Goal: Information Seeking & Learning: Learn about a topic

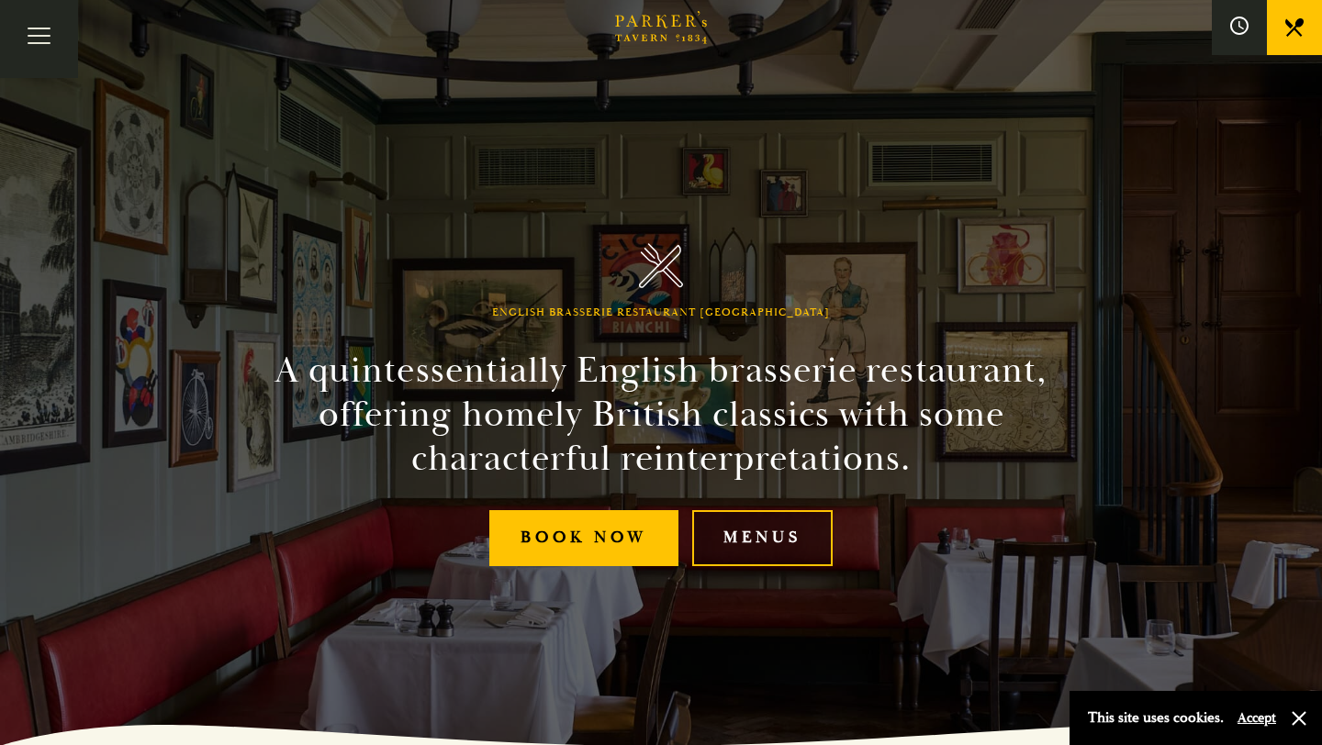
click at [753, 539] on link "Menus" at bounding box center [762, 538] width 140 height 56
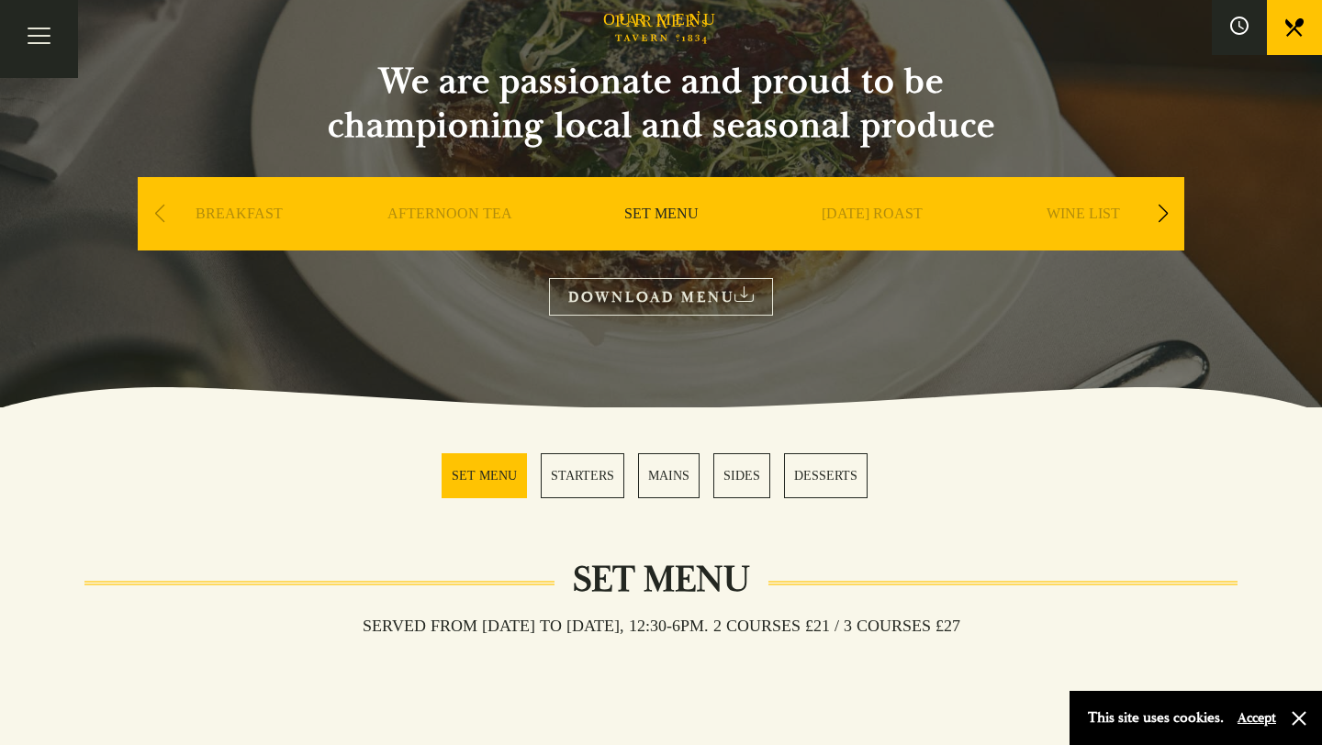
scroll to position [147, 0]
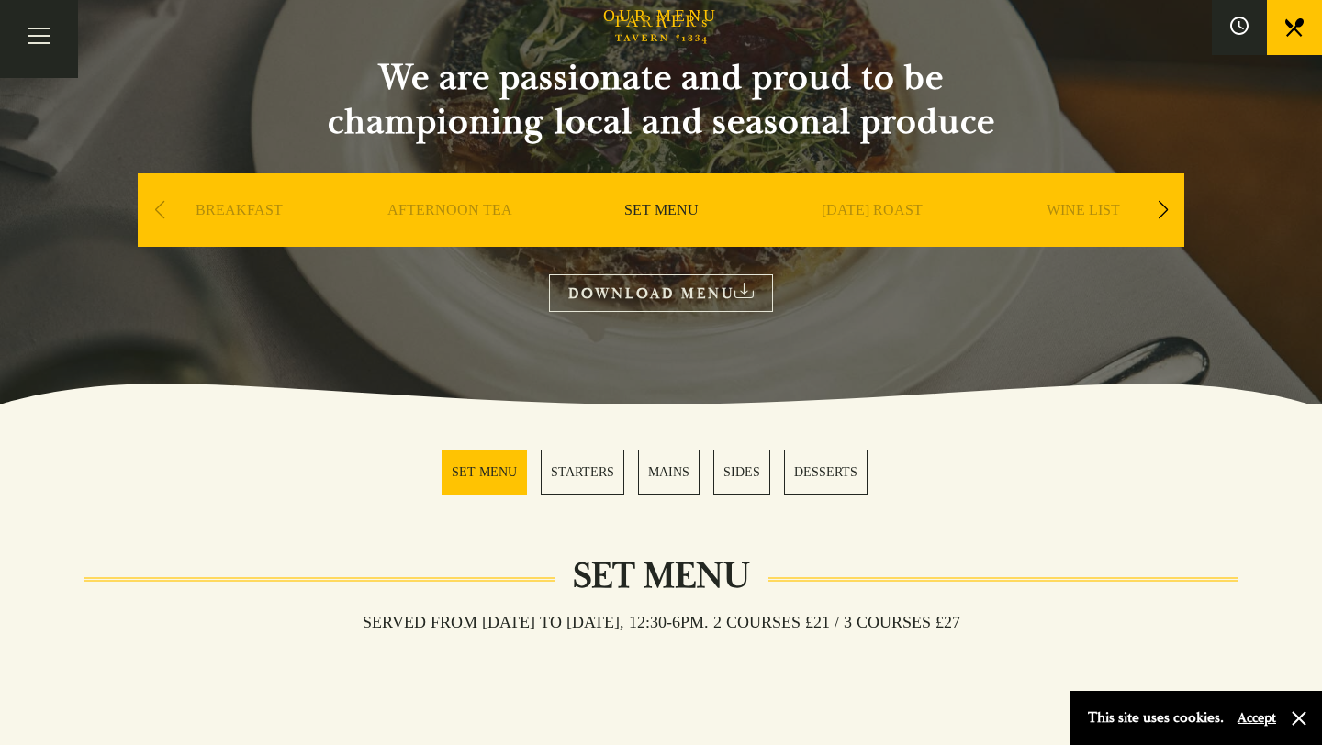
click at [671, 474] on link "MAINS" at bounding box center [668, 472] width 61 height 45
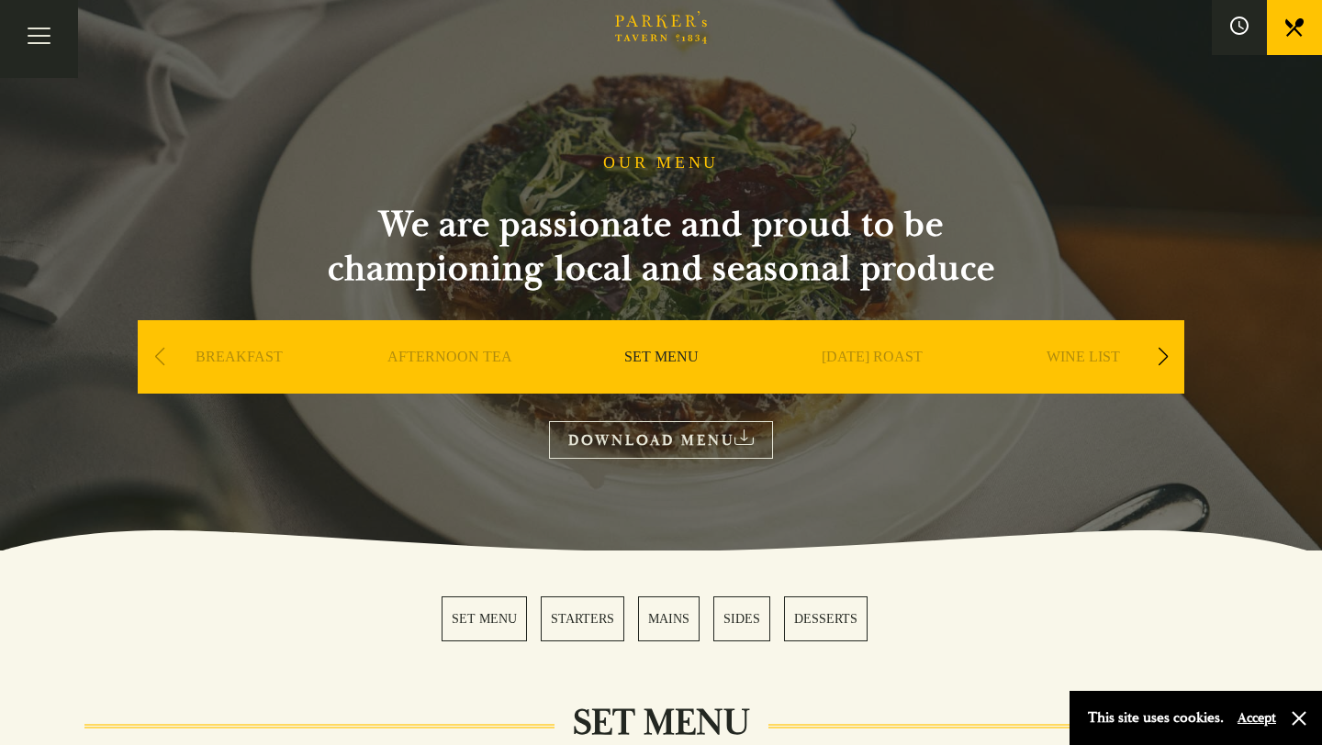
click at [236, 348] on div "BREAKFAST" at bounding box center [239, 384] width 202 height 128
click at [235, 362] on link "BREAKFAST" at bounding box center [238, 384] width 87 height 73
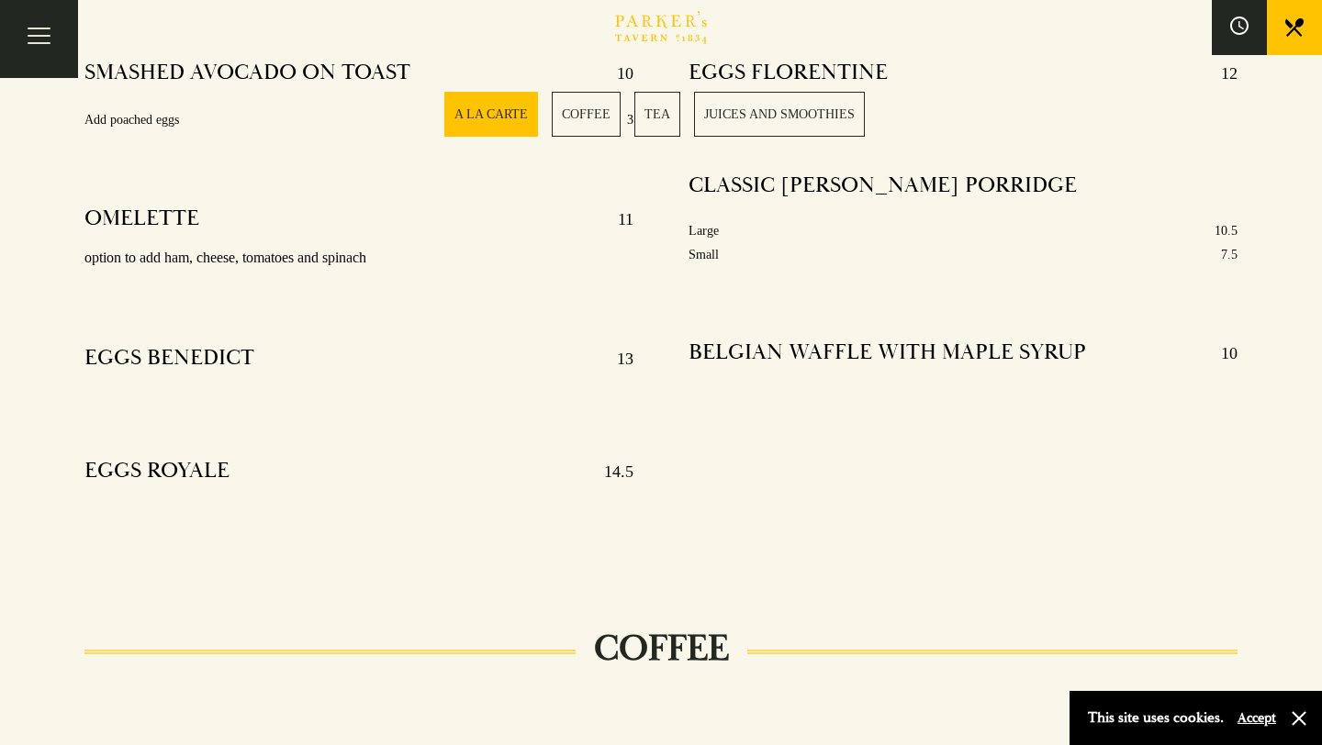
scroll to position [808, 0]
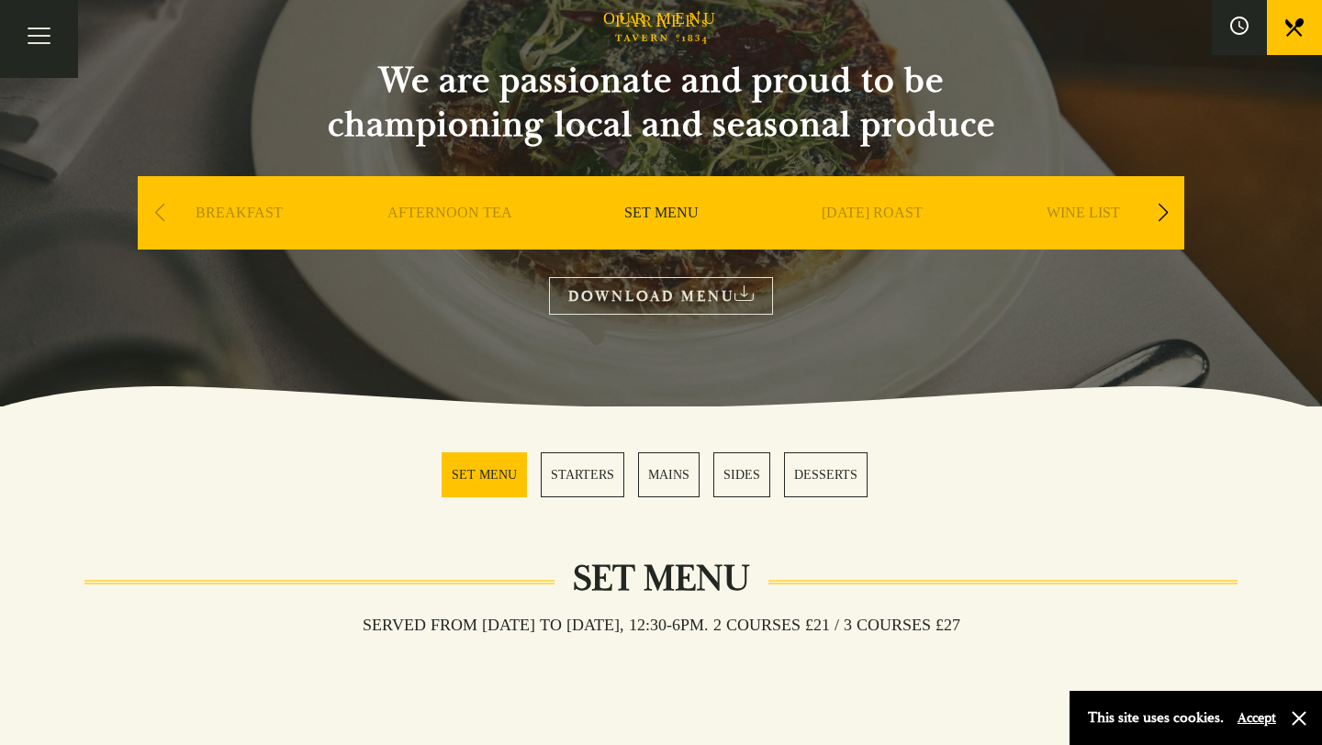
scroll to position [147, 0]
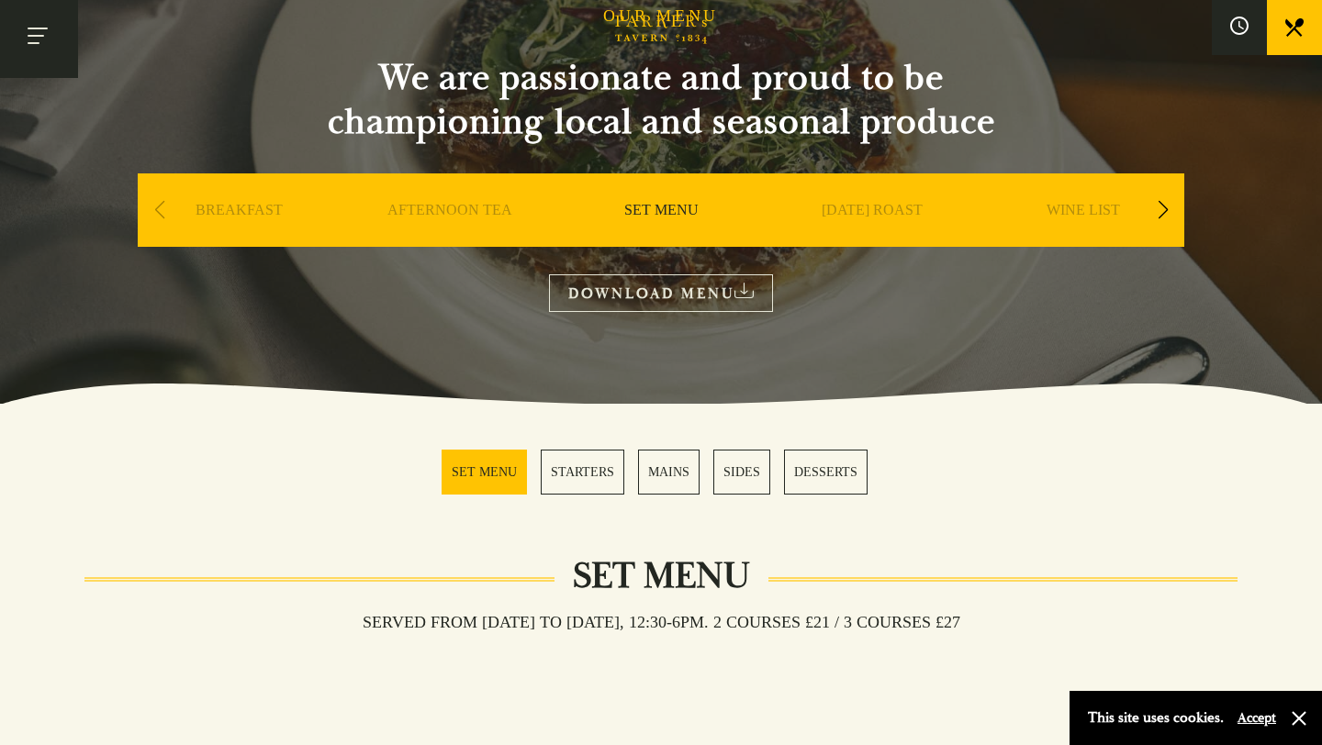
click at [46, 41] on button "Toggle navigation" at bounding box center [39, 39] width 78 height 78
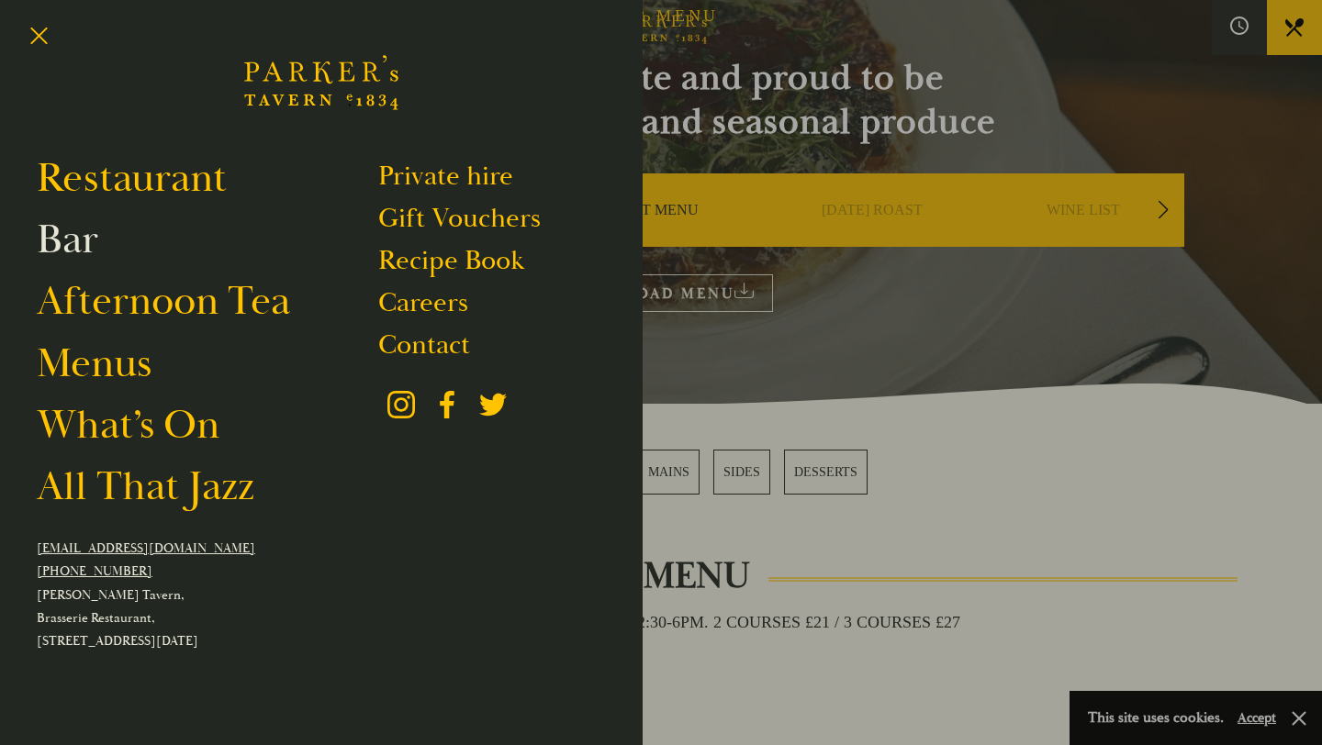
click at [74, 256] on link "Bar" at bounding box center [67, 239] width 61 height 51
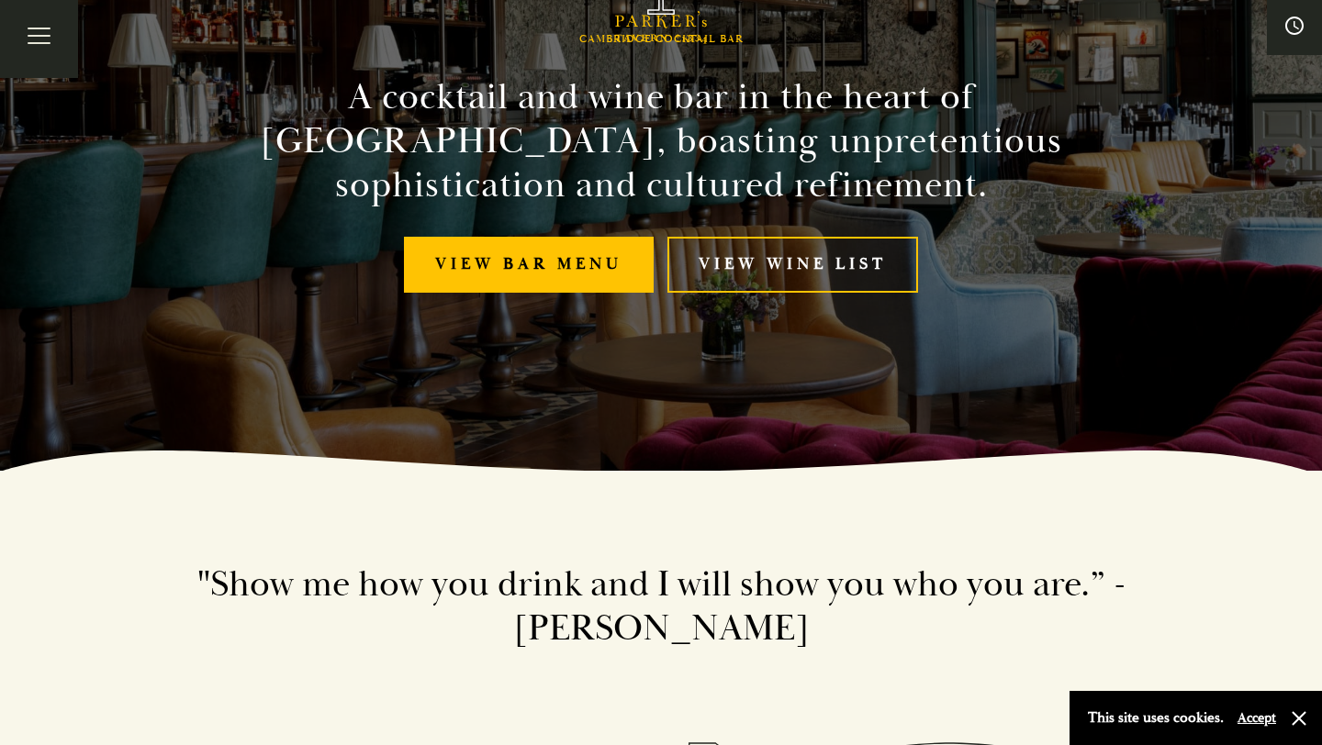
scroll to position [294, 0]
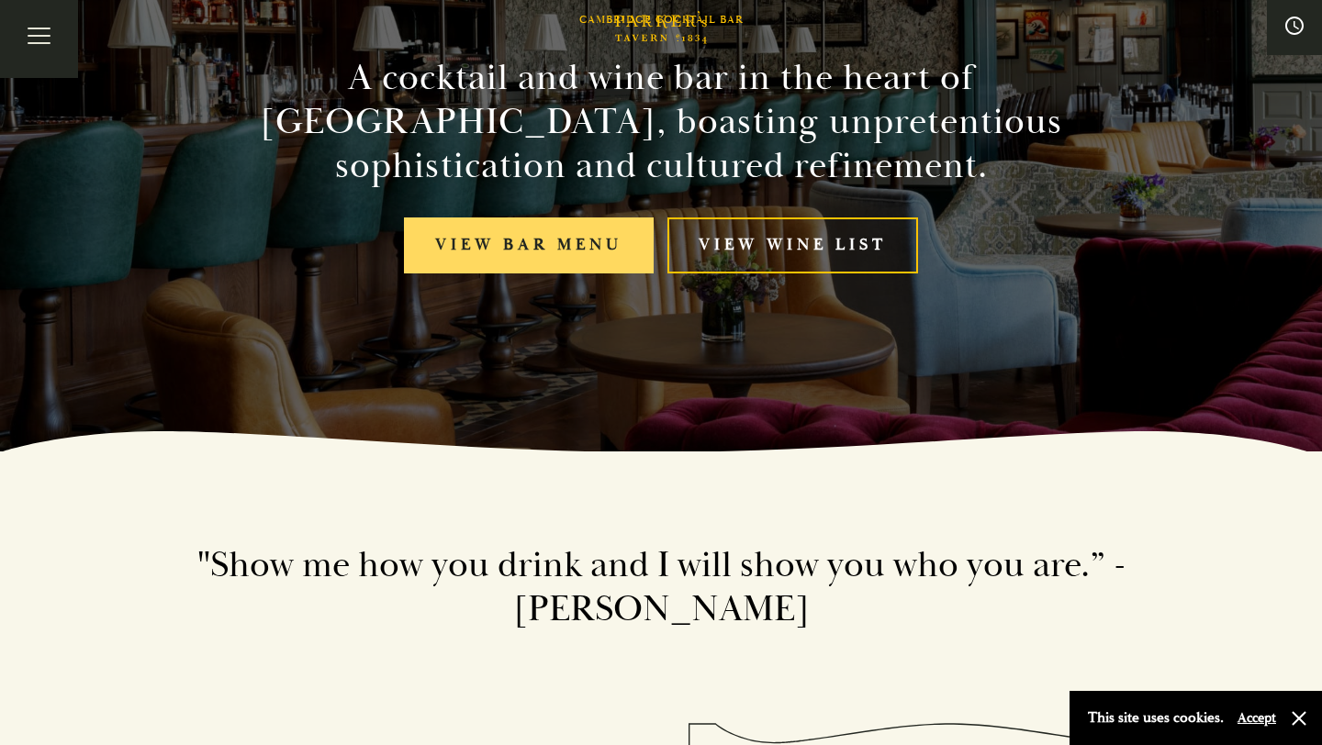
click at [491, 240] on link "View bar menu" at bounding box center [529, 246] width 250 height 56
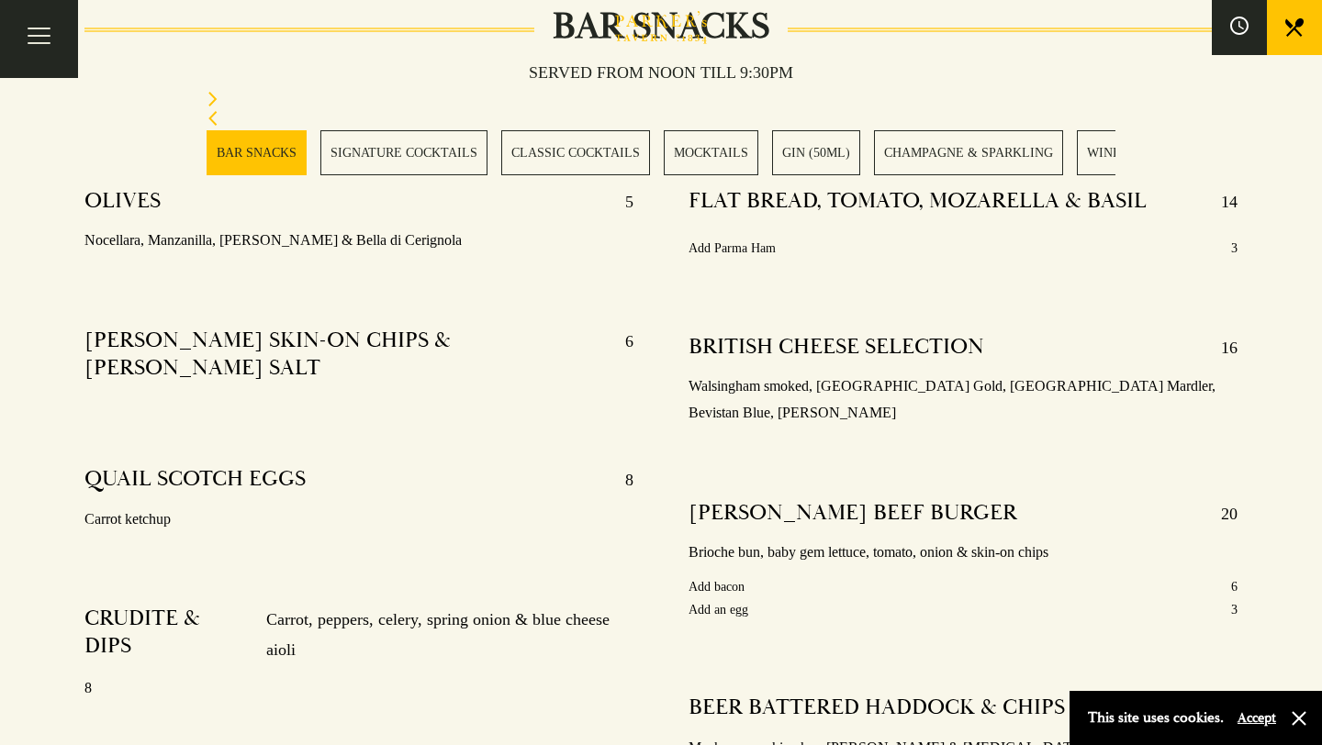
scroll to position [734, 0]
